Goal: Information Seeking & Learning: Learn about a topic

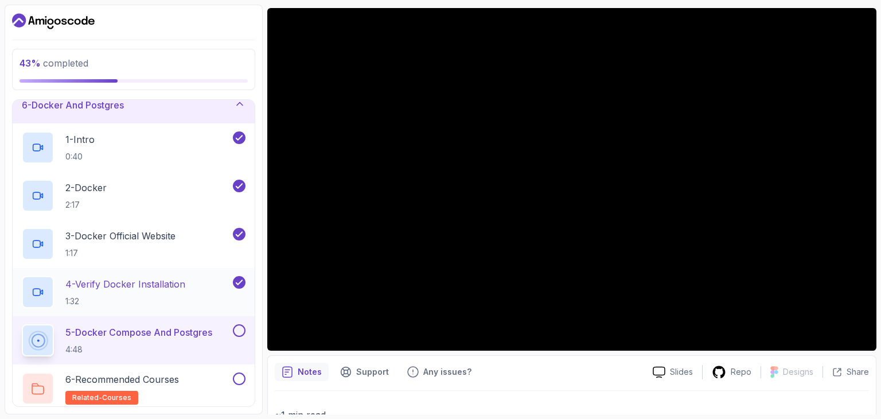
scroll to position [202, 0]
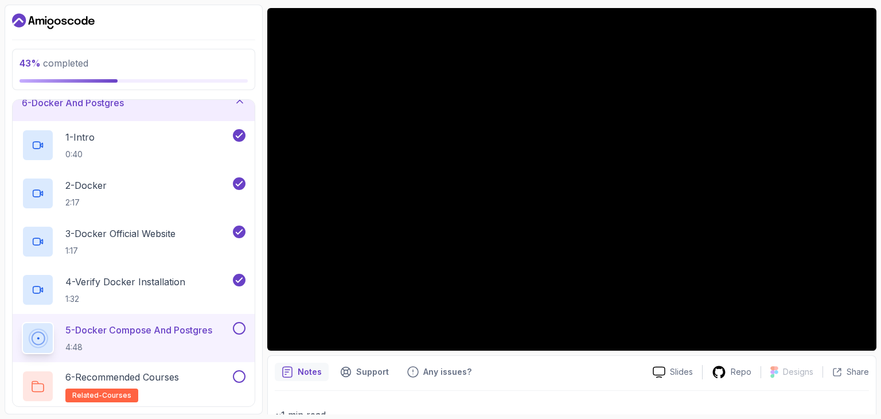
click at [243, 329] on button at bounding box center [239, 328] width 13 height 13
click at [179, 381] on p "6 - Recommended Courses" at bounding box center [122, 377] width 114 height 14
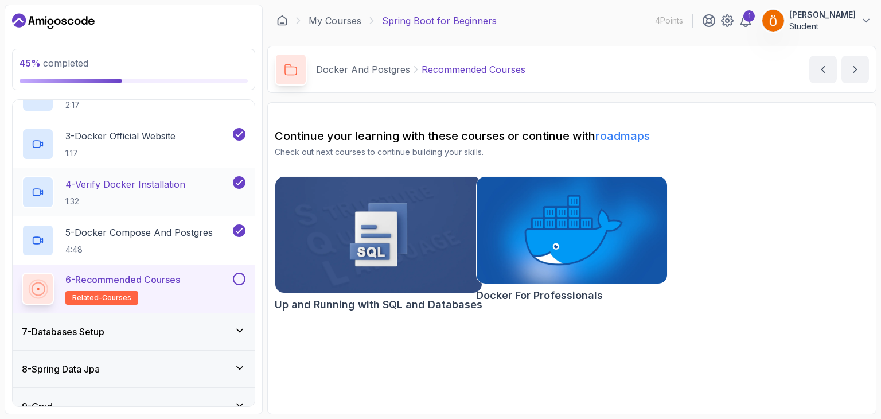
scroll to position [301, 0]
click at [243, 275] on button at bounding box center [239, 277] width 13 height 13
click at [194, 317] on div "7 - Databases Setup" at bounding box center [134, 330] width 242 height 37
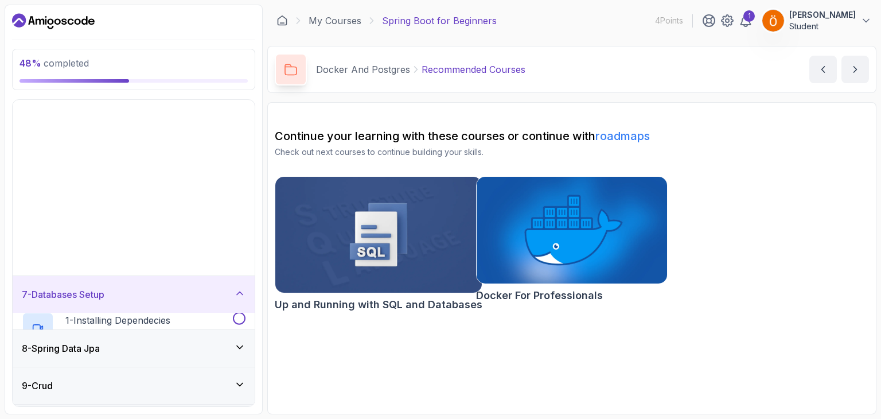
scroll to position [139, 0]
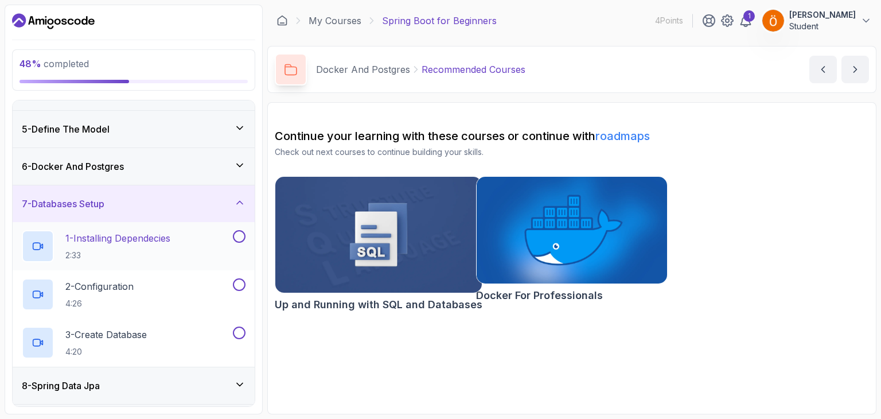
click at [190, 235] on div "1 - Installing Dependecies 2:33" at bounding box center [126, 246] width 209 height 32
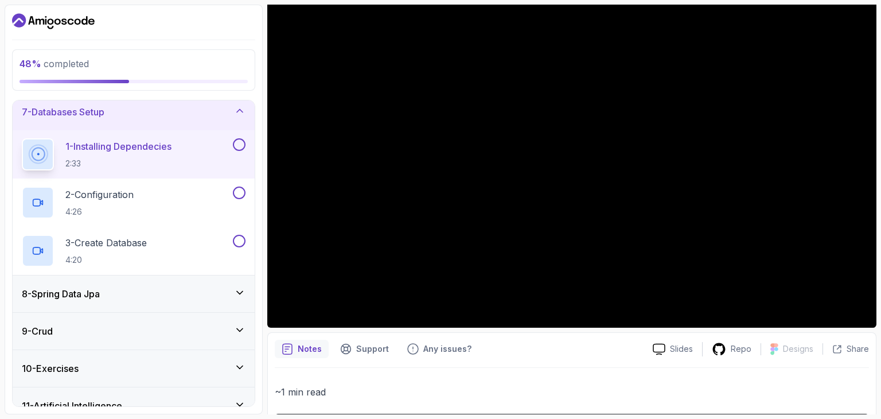
scroll to position [50, 0]
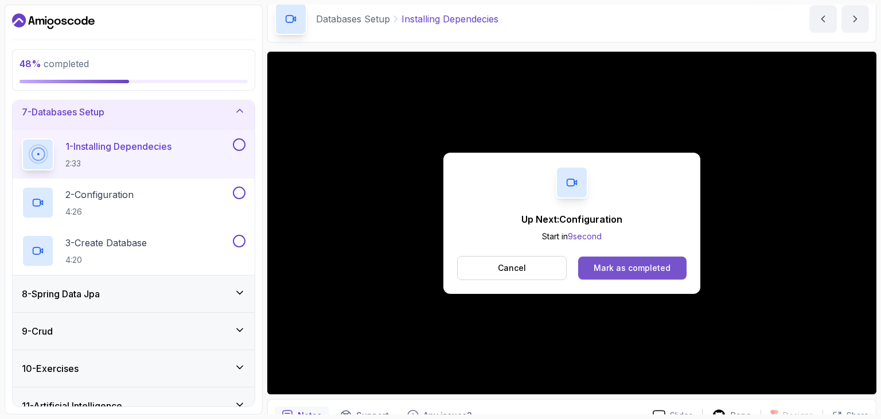
click at [618, 271] on div "Mark as completed" at bounding box center [632, 267] width 77 height 11
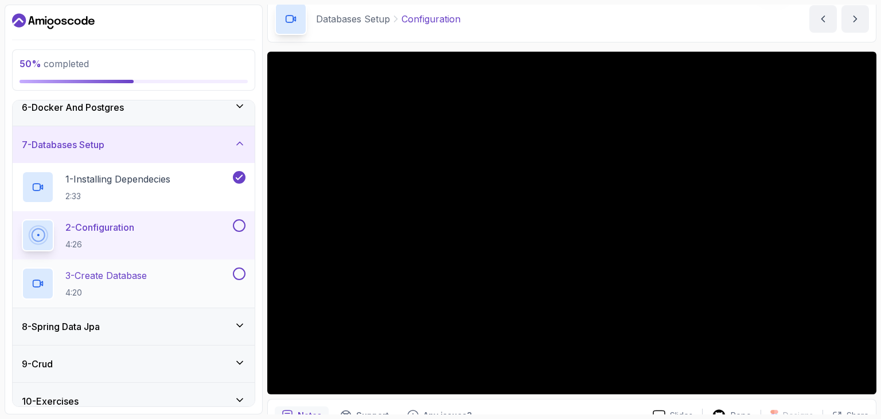
scroll to position [283, 0]
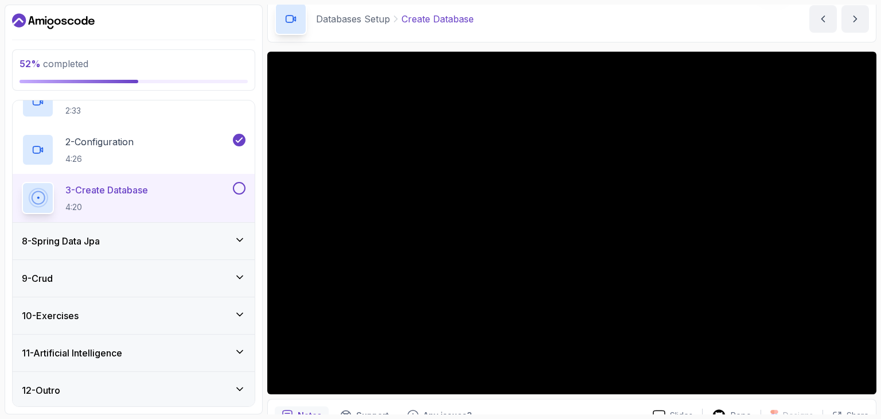
click at [236, 184] on button at bounding box center [239, 188] width 13 height 13
click at [182, 243] on div "8 - Spring Data Jpa" at bounding box center [134, 241] width 224 height 14
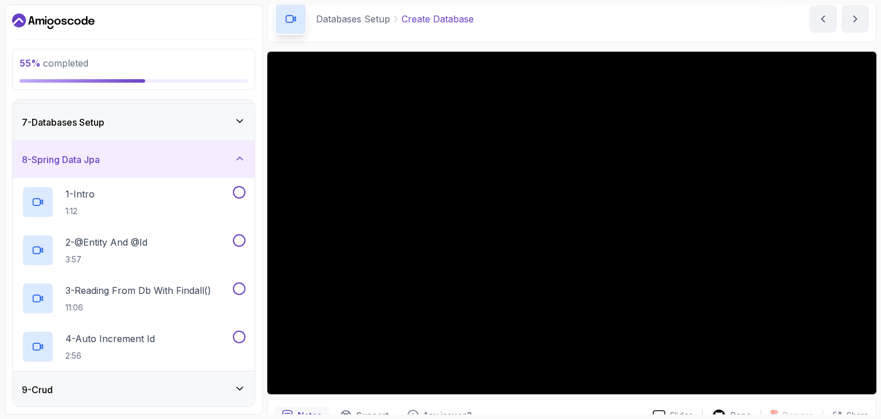
scroll to position [220, 0]
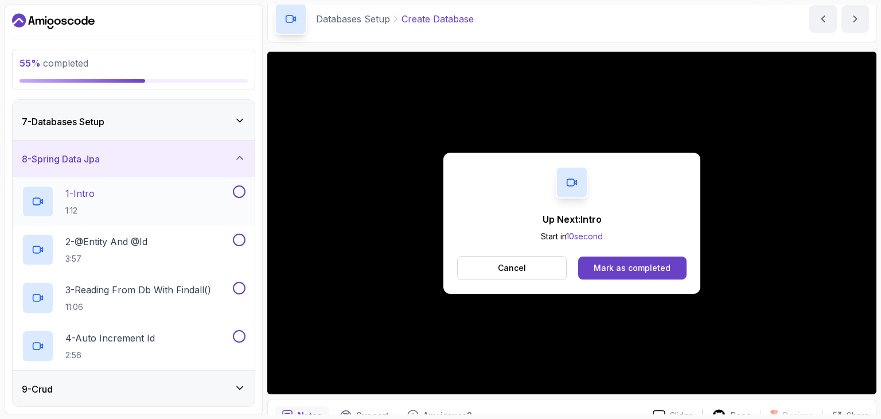
click at [199, 217] on div "1 - Intro 1:12" at bounding box center [134, 201] width 242 height 48
click at [625, 270] on div "Mark as completed" at bounding box center [632, 267] width 77 height 11
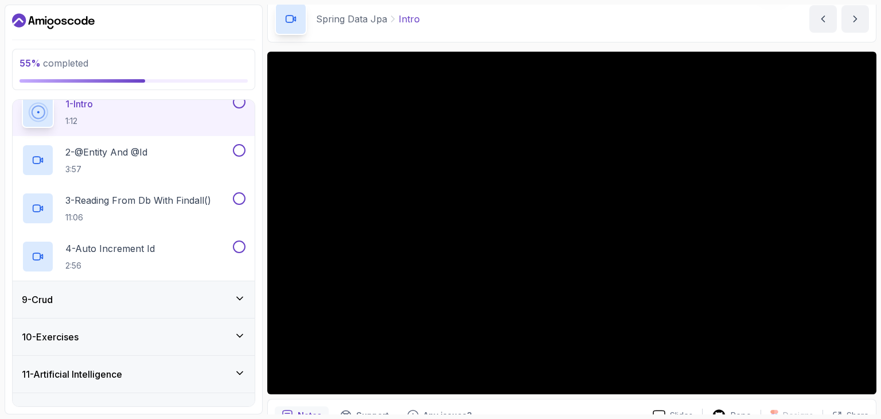
scroll to position [309, 0]
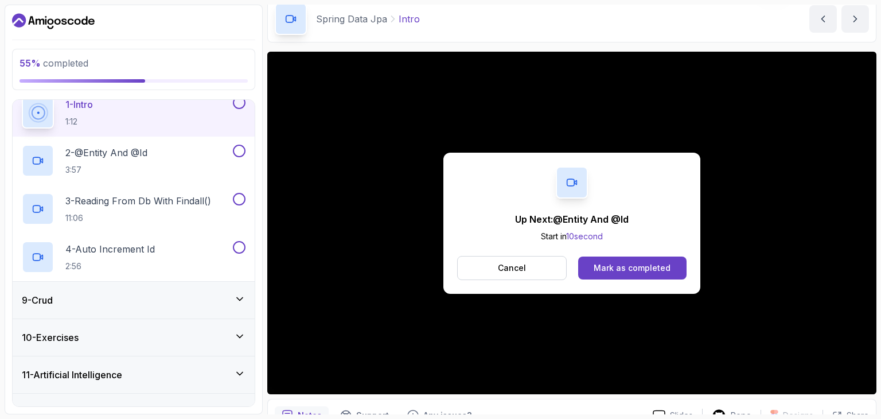
click at [629, 253] on div "Up Next: @Entity And @Id Start in 10 second Cancel [PERSON_NAME] as completed" at bounding box center [571, 223] width 257 height 141
click at [617, 269] on div "Mark as completed" at bounding box center [632, 267] width 77 height 11
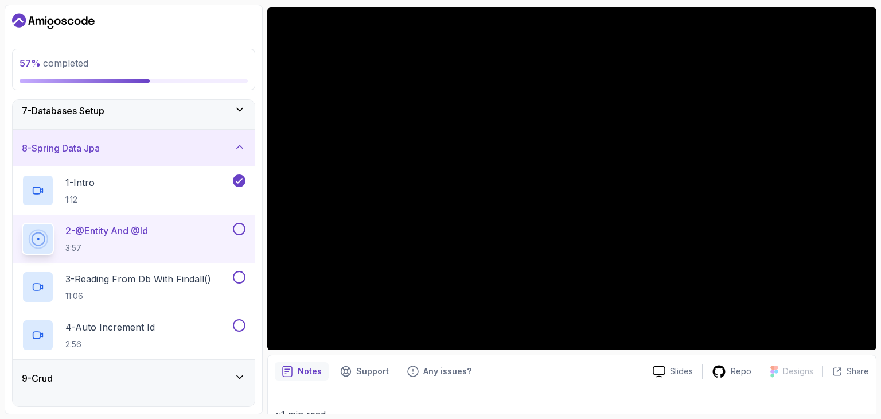
scroll to position [232, 0]
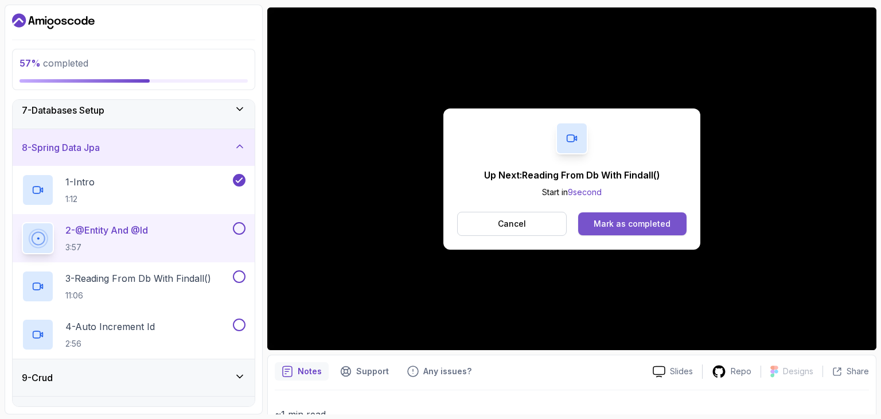
click at [644, 214] on button "Mark as completed" at bounding box center [632, 223] width 108 height 23
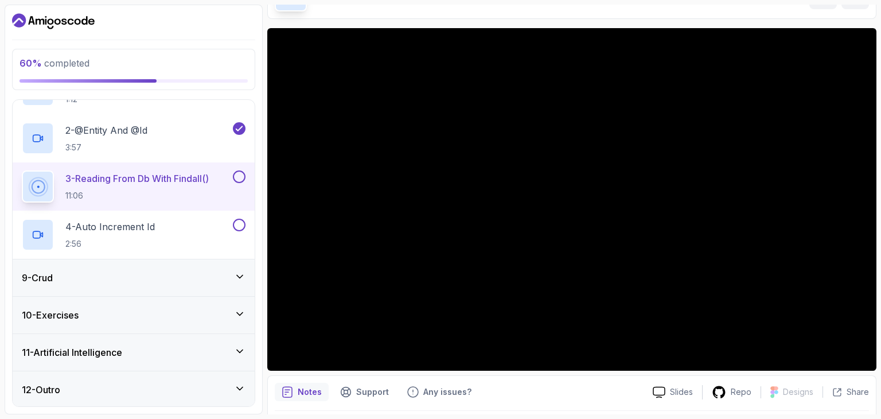
scroll to position [61, 0]
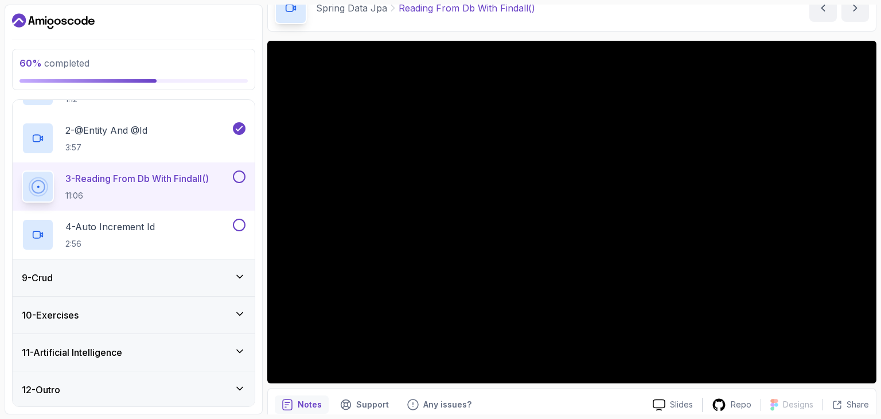
click at [234, 177] on button at bounding box center [239, 176] width 13 height 13
click at [193, 236] on div "4 - Auto Increment Id 2:56" at bounding box center [126, 234] width 209 height 32
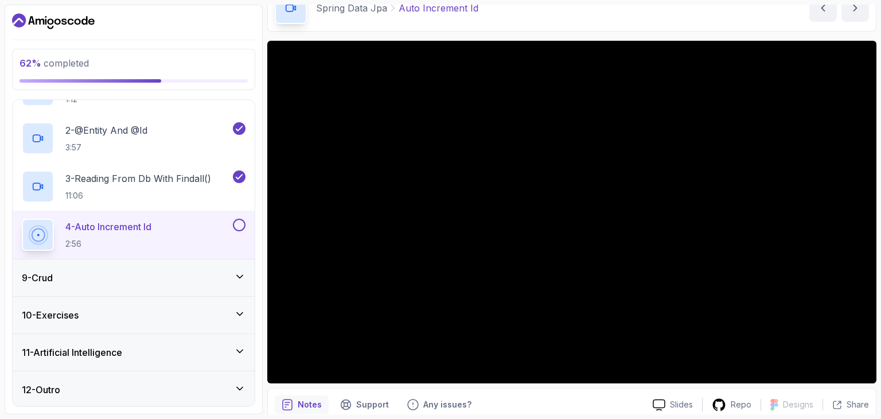
click at [236, 279] on icon at bounding box center [239, 276] width 11 height 11
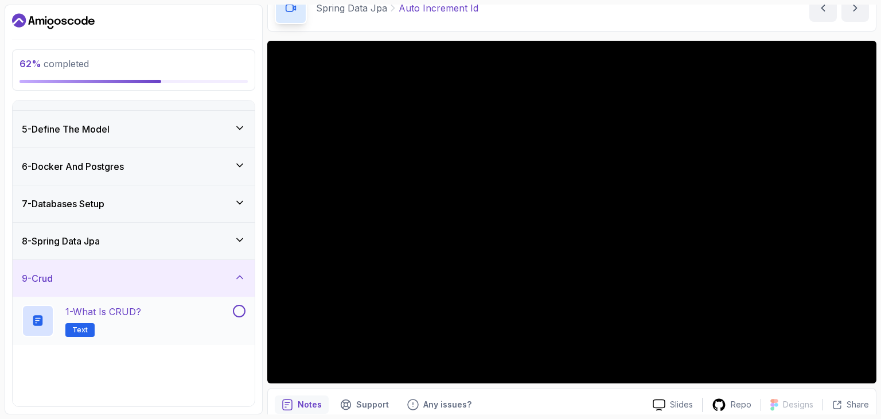
scroll to position [283, 0]
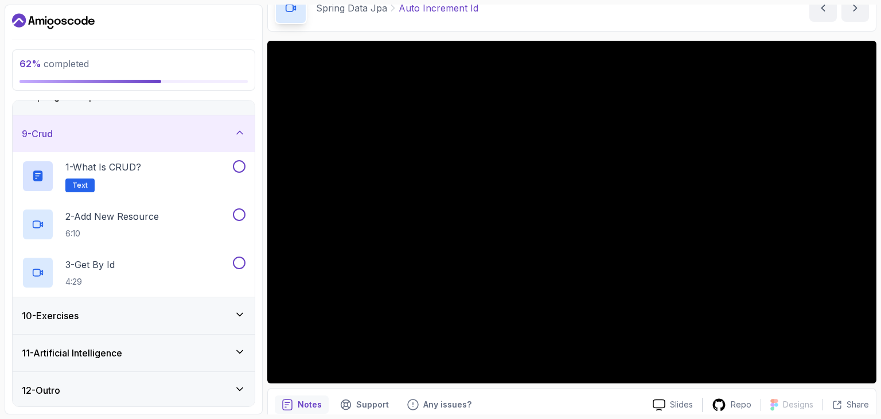
click at [206, 127] on div "9 - Crud" at bounding box center [134, 134] width 224 height 14
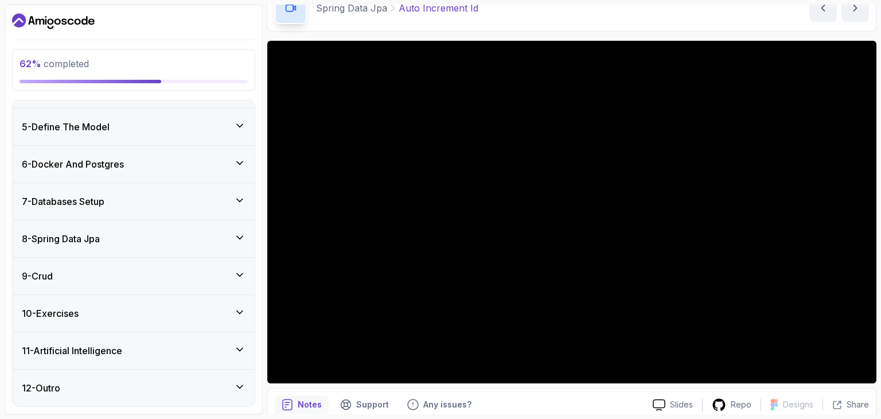
scroll to position [139, 0]
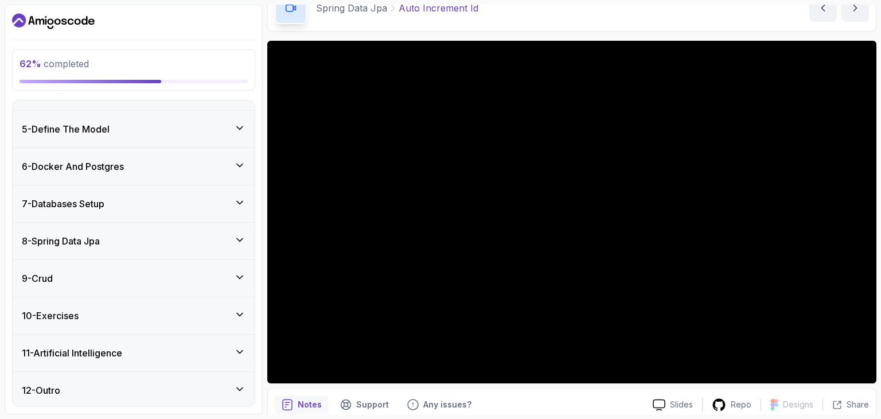
click at [159, 310] on div "10 - Exercises" at bounding box center [134, 316] width 224 height 14
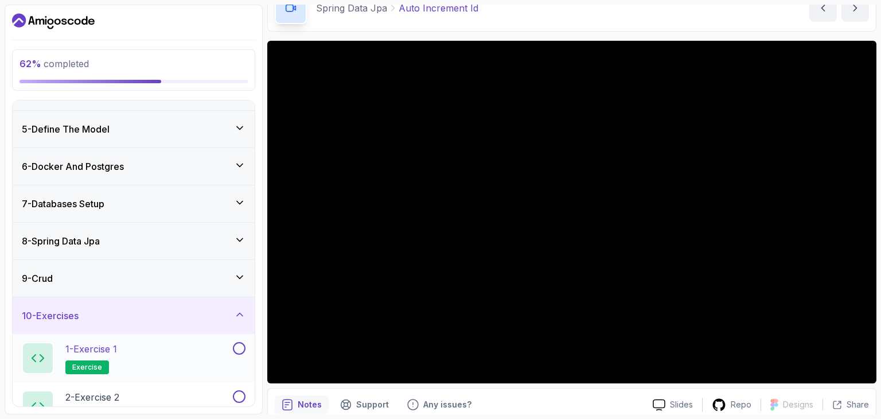
scroll to position [283, 0]
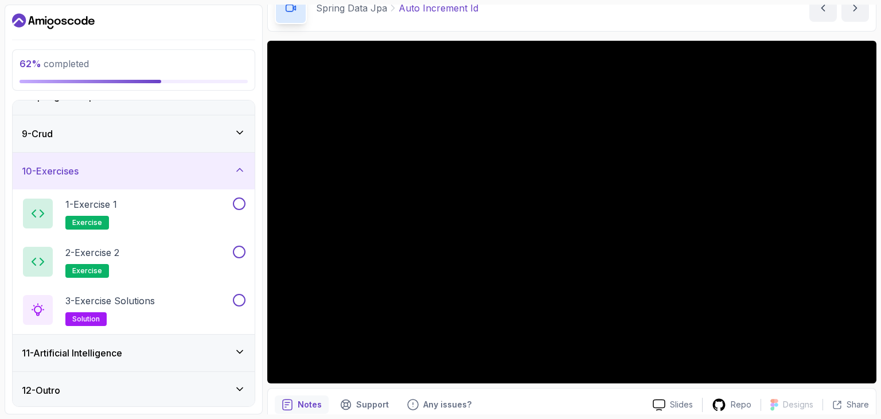
click at [181, 350] on div "11 - Artificial Intelligence" at bounding box center [134, 353] width 224 height 14
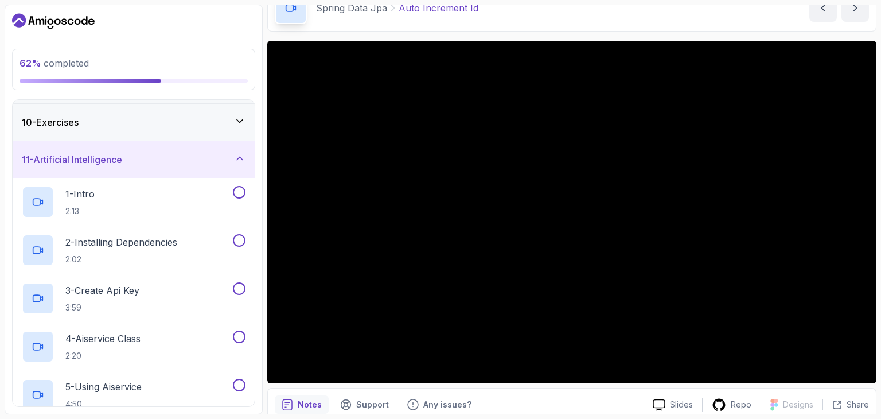
click at [217, 163] on div "11 - Artificial Intelligence" at bounding box center [134, 160] width 224 height 14
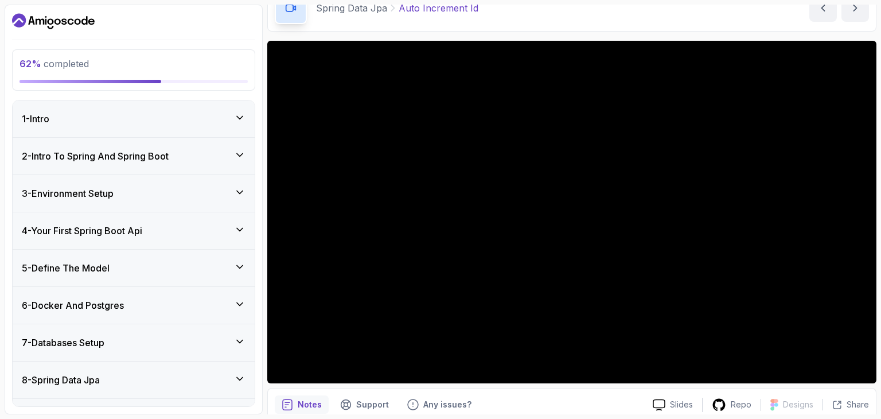
scroll to position [87, 0]
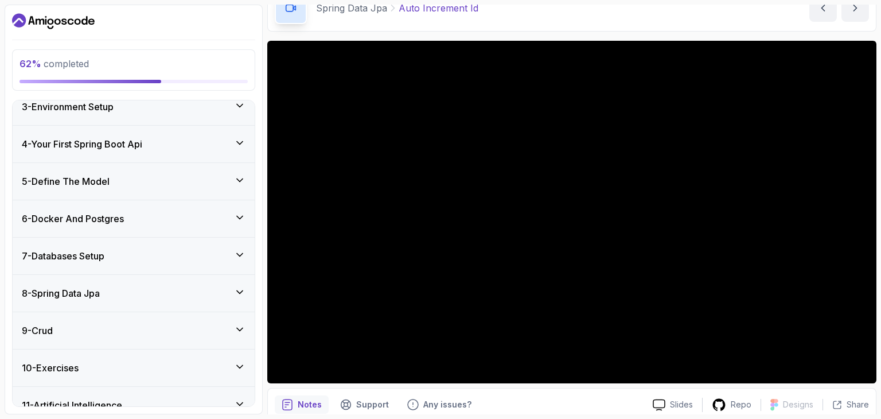
click at [195, 299] on div "8 - Spring Data Jpa" at bounding box center [134, 293] width 242 height 37
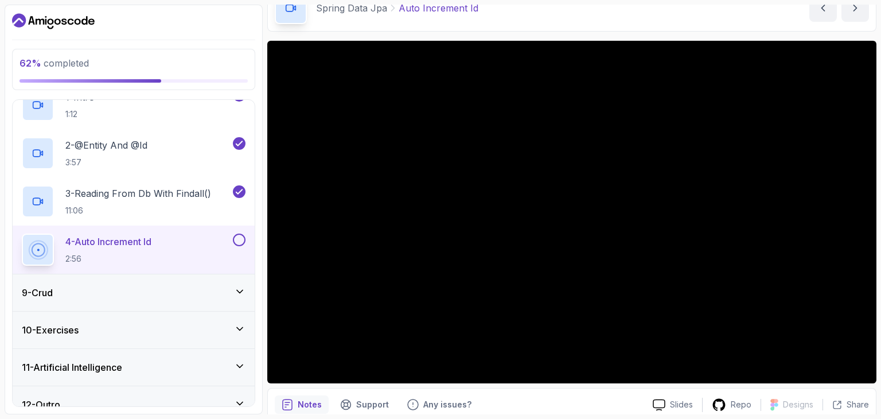
scroll to position [318, 0]
click at [13, 43] on button "8 - Spring Data Jpa" at bounding box center [134, 61] width 242 height 37
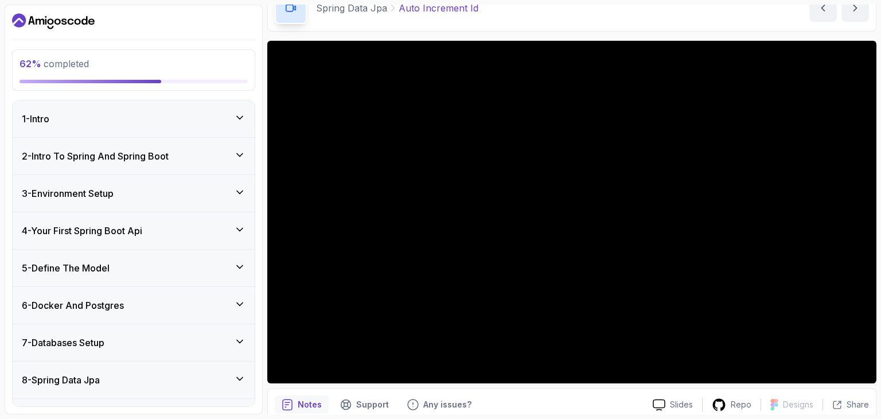
scroll to position [71, 0]
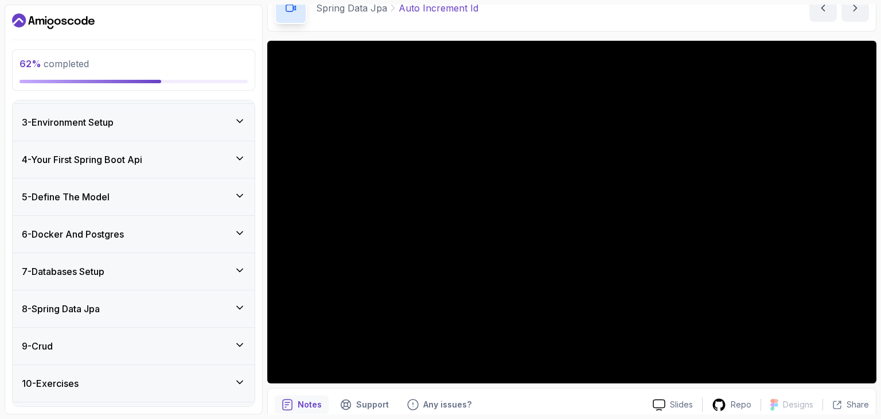
click at [208, 317] on div "8 - Spring Data Jpa" at bounding box center [134, 308] width 242 height 37
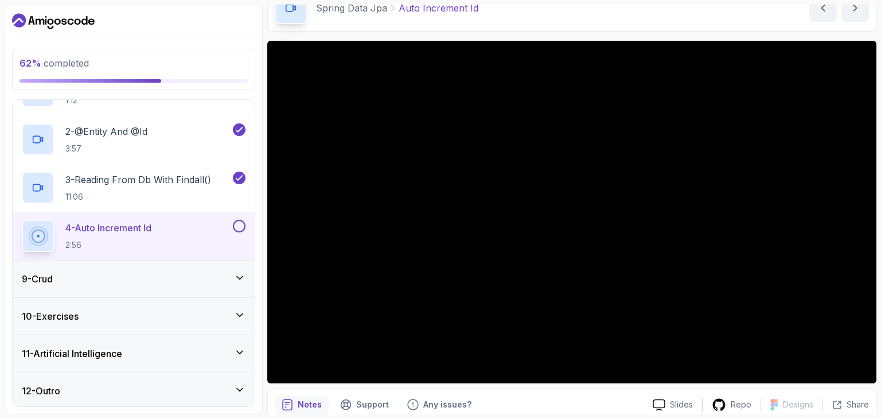
scroll to position [331, 0]
